Goal: Navigation & Orientation: Find specific page/section

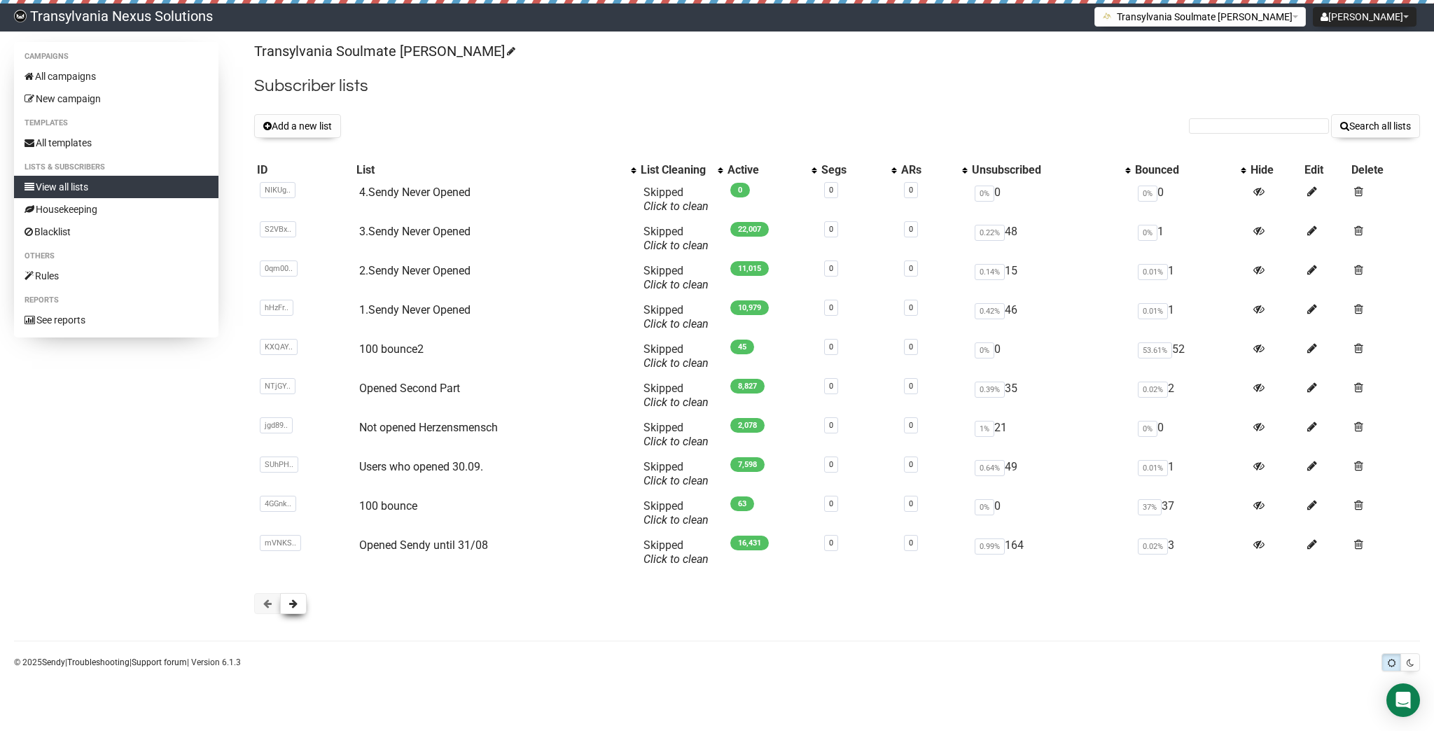
click at [288, 610] on button at bounding box center [293, 603] width 27 height 21
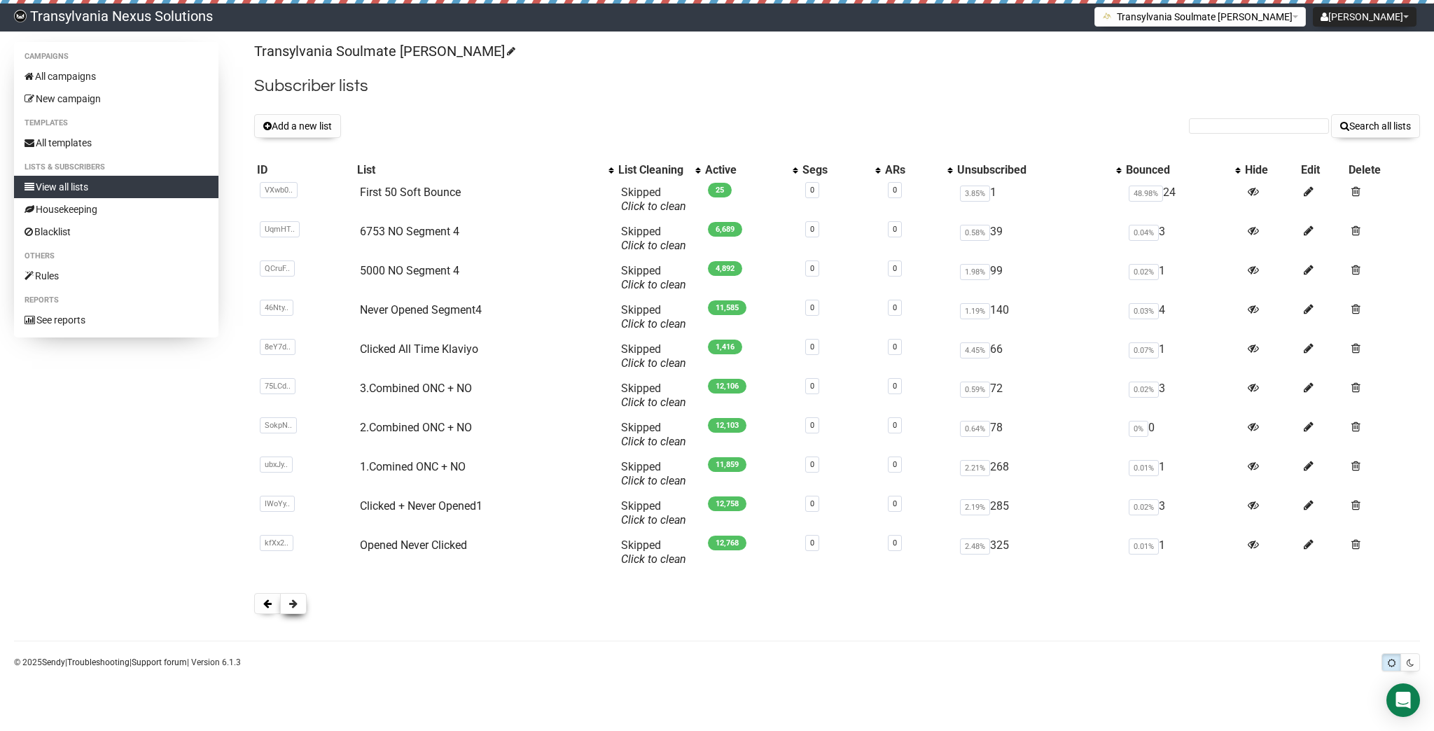
click at [288, 608] on button at bounding box center [293, 603] width 27 height 21
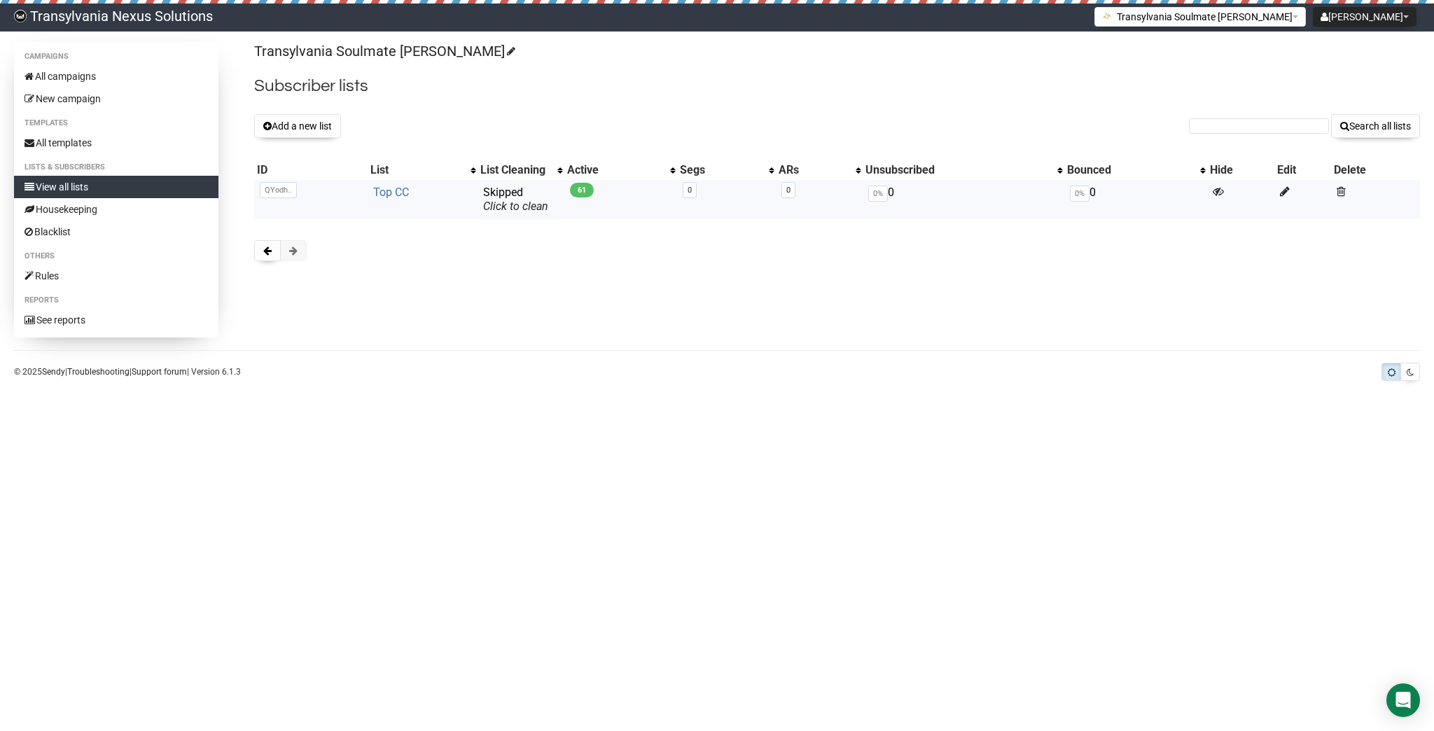
click at [385, 193] on link "Top CC" at bounding box center [391, 192] width 36 height 13
